Goal: Navigation & Orientation: Find specific page/section

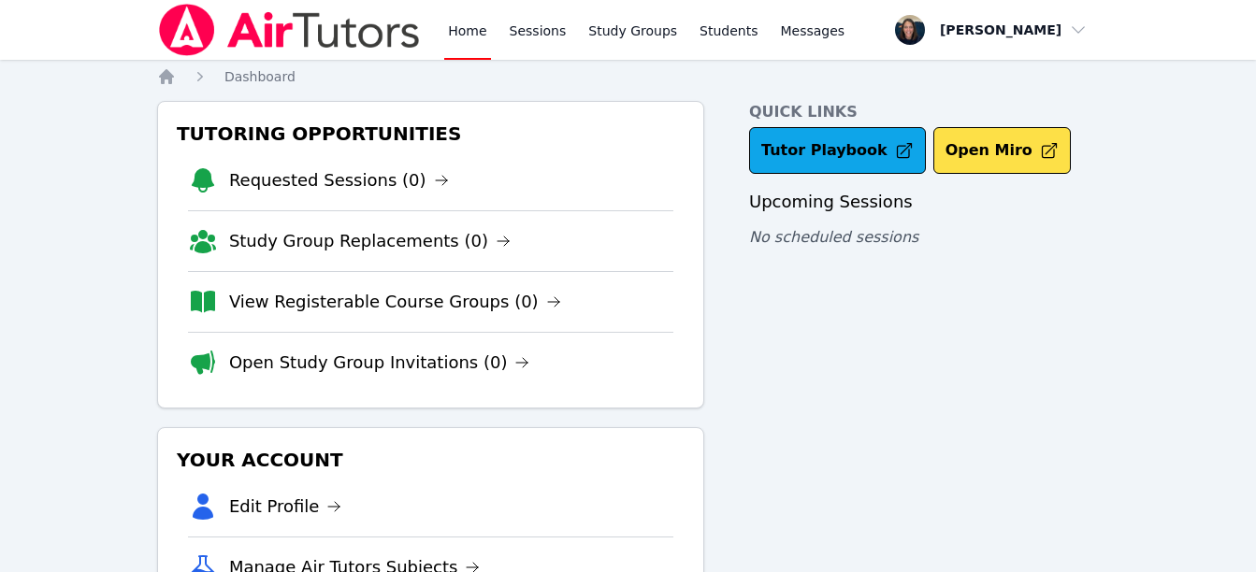
click at [467, 43] on link "Home" at bounding box center [467, 30] width 46 height 60
click at [511, 44] on link "Sessions" at bounding box center [538, 30] width 65 height 60
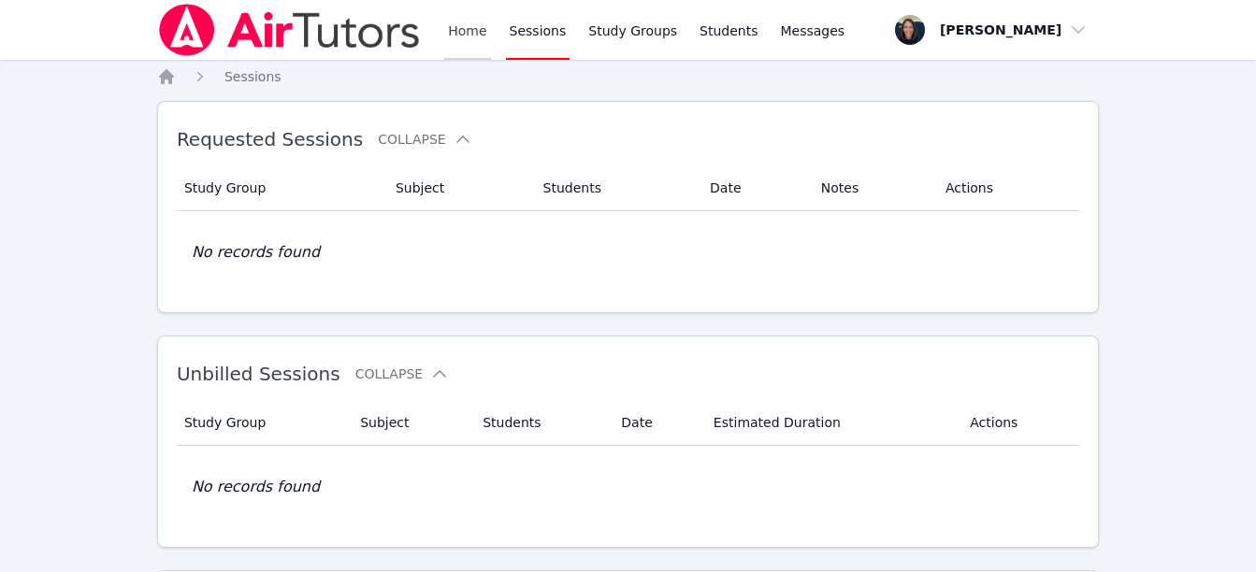
click at [472, 40] on link "Home" at bounding box center [467, 30] width 46 height 60
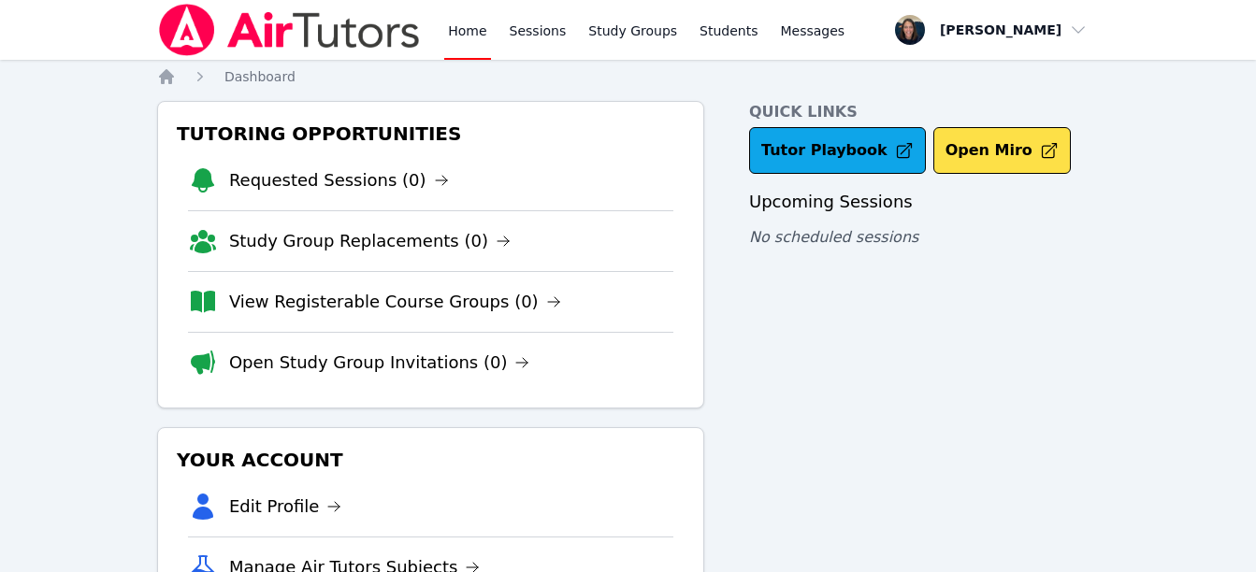
click at [472, 40] on link "Home" at bounding box center [467, 30] width 46 height 60
click at [465, 25] on link "Home" at bounding box center [467, 30] width 46 height 60
click at [514, 34] on link "Sessions" at bounding box center [538, 30] width 65 height 60
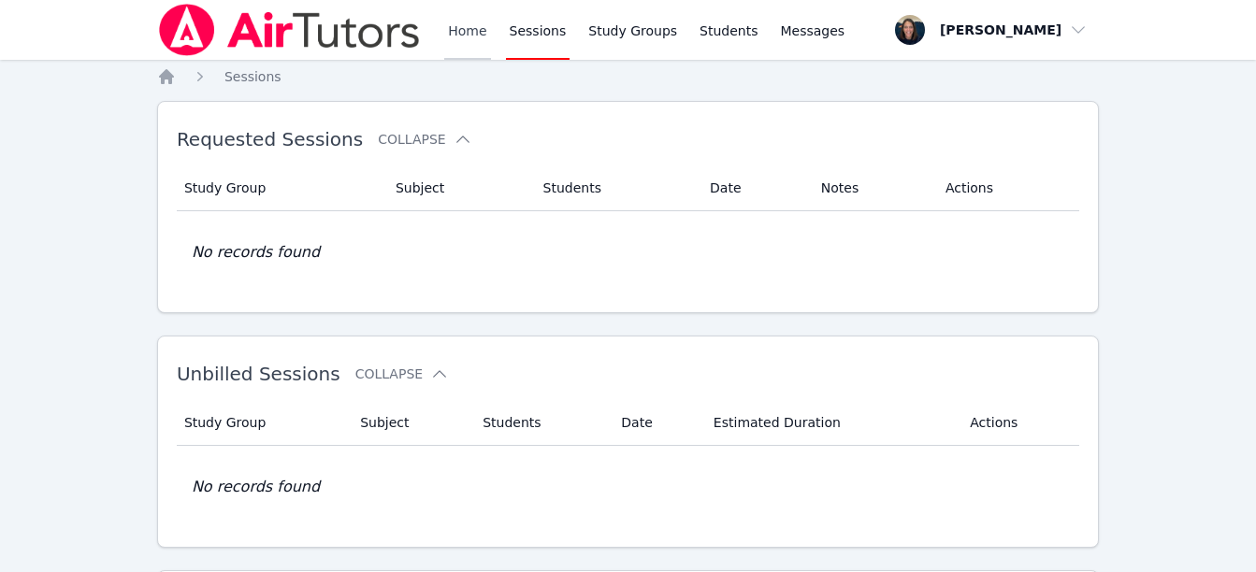
click at [453, 26] on link "Home" at bounding box center [467, 30] width 46 height 60
